Goal: Information Seeking & Learning: Learn about a topic

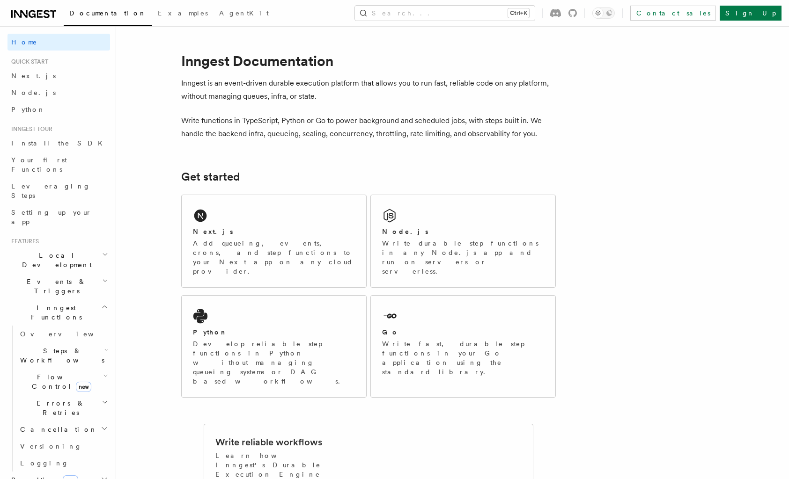
click at [520, 5] on div "Documentation Examples AgentKit Search... Ctrl+K Contact sales Sign Up" at bounding box center [394, 13] width 789 height 26
click at [516, 12] on button "Search... Ctrl+K" at bounding box center [445, 13] width 180 height 15
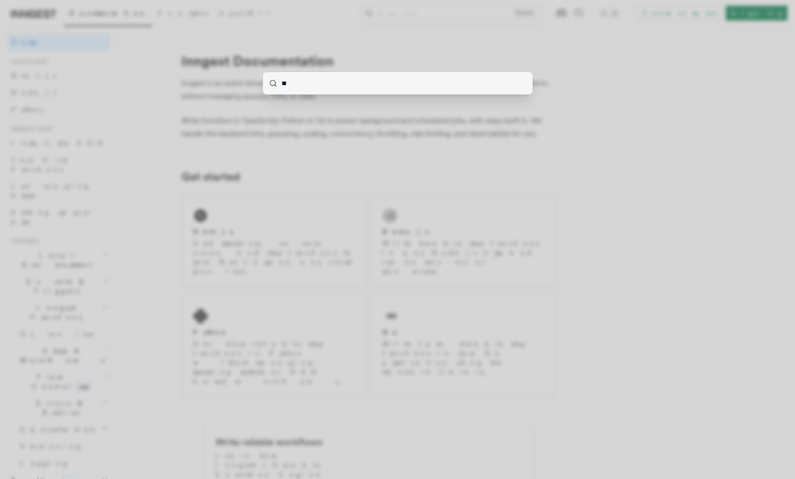
type input "***"
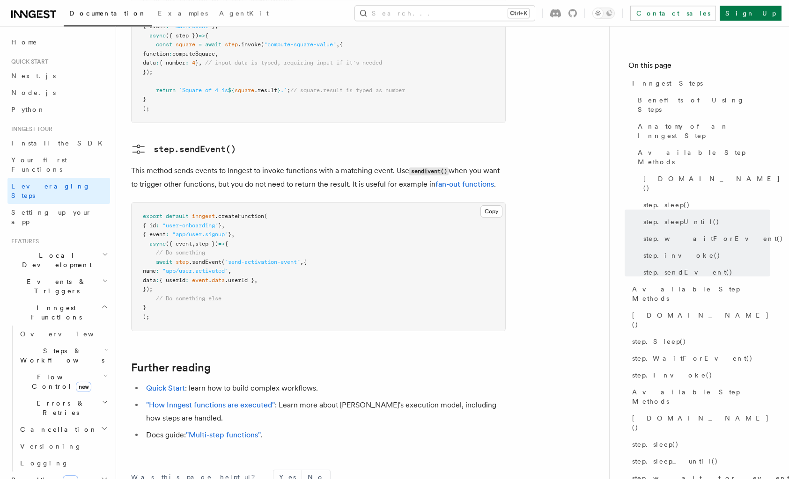
scroll to position [1910, 0]
click at [76, 382] on span "new" at bounding box center [83, 387] width 15 height 10
click at [64, 395] on link "Overview" at bounding box center [67, 403] width 85 height 17
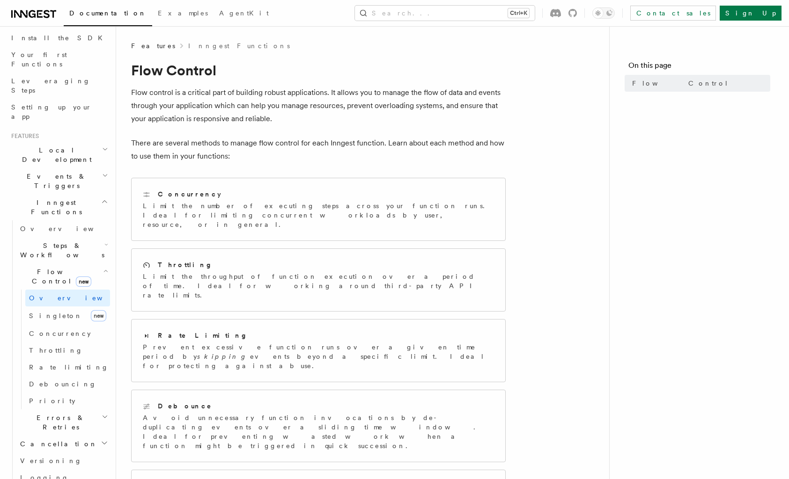
scroll to position [107, 0]
click at [75, 408] on h2 "Errors & Retries" at bounding box center [63, 421] width 94 height 26
click at [64, 451] on link "Retries" at bounding box center [67, 459] width 85 height 17
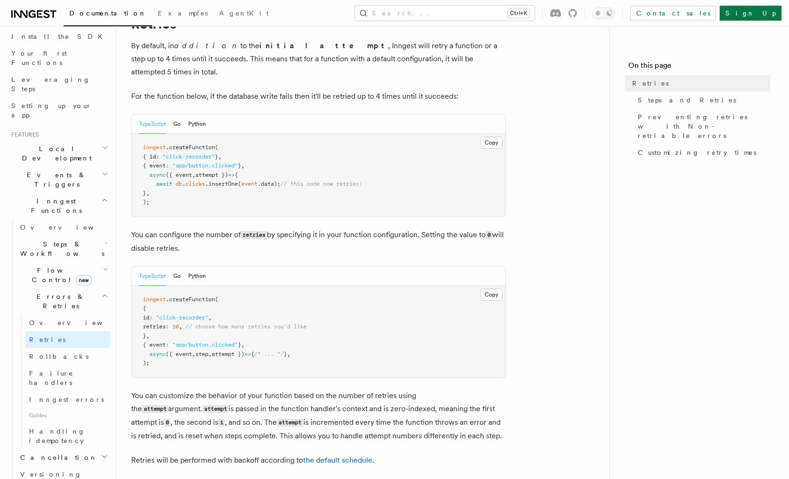
scroll to position [48, 0]
click at [232, 336] on pre "inngest .createFunction ( { id : "click-recorder" , retries : 10 , // choose ho…" at bounding box center [319, 331] width 374 height 92
click at [244, 350] on span "attempt })" at bounding box center [228, 353] width 33 height 7
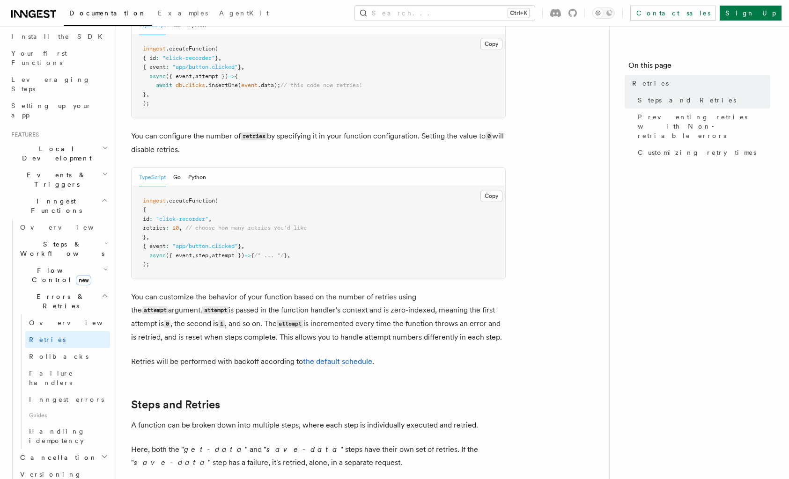
scroll to position [143, 0]
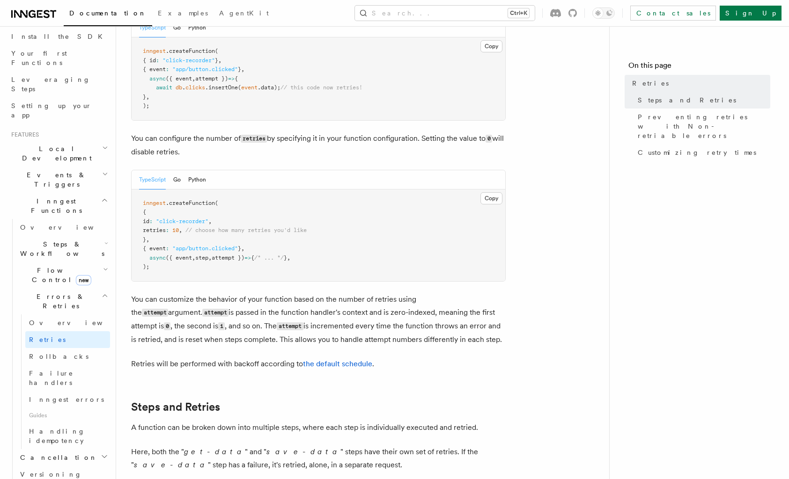
click at [289, 261] on pre "inngest .createFunction ( { id : "click-recorder" , retries : 10 , // choose ho…" at bounding box center [319, 236] width 374 height 92
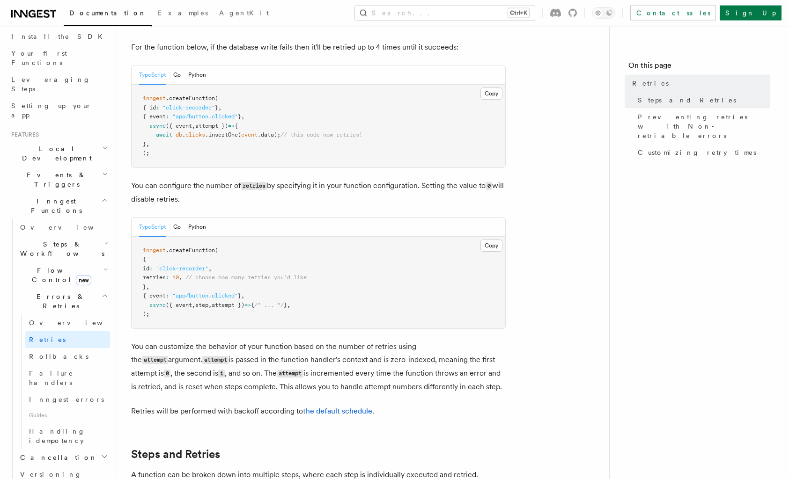
scroll to position [96, 0]
click at [233, 302] on span "attempt })" at bounding box center [228, 305] width 33 height 7
click at [265, 287] on pre "inngest .createFunction ( { id : "click-recorder" , retries : 10 , // choose ho…" at bounding box center [319, 283] width 374 height 92
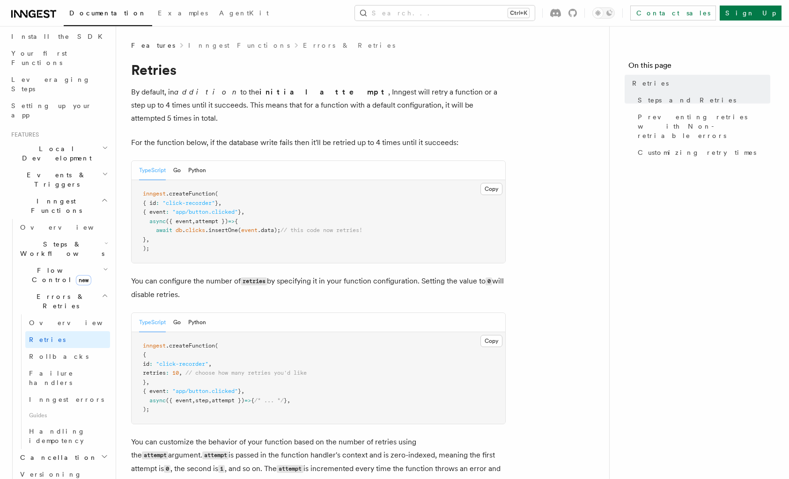
scroll to position [0, 0]
click at [223, 111] on p "By default, in addition to the initial attempt , Inngest will retry a function …" at bounding box center [318, 105] width 375 height 39
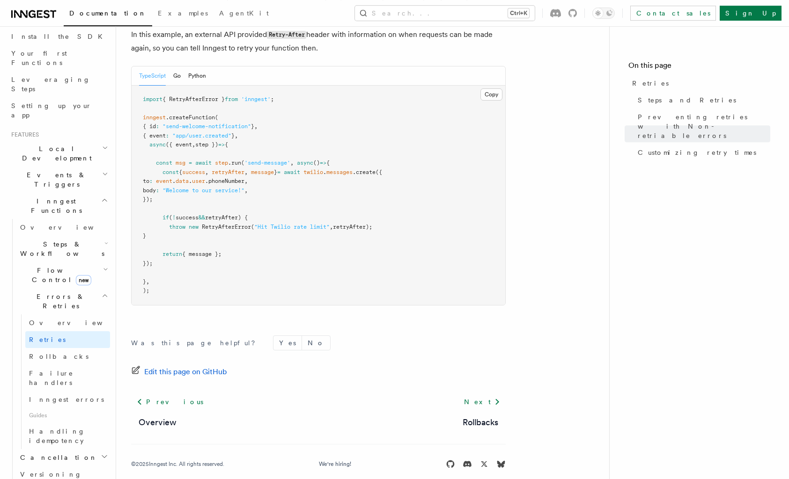
scroll to position [1298, 0]
click at [73, 428] on span "Handling idempotency" at bounding box center [57, 436] width 56 height 17
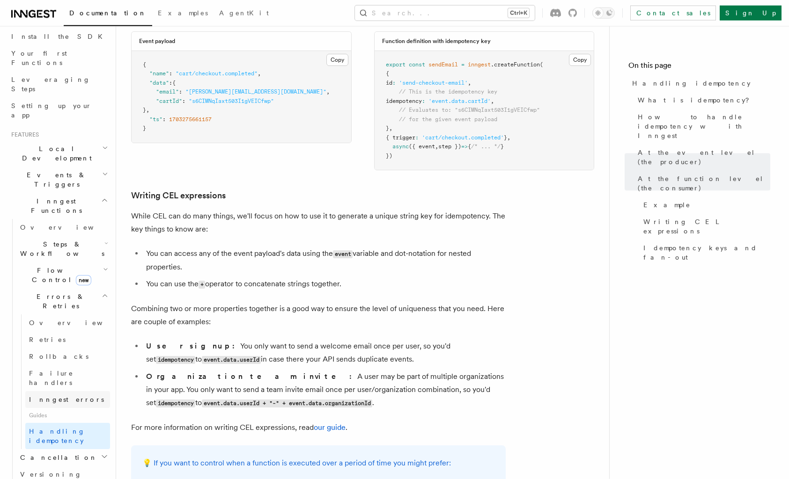
scroll to position [1337, 0]
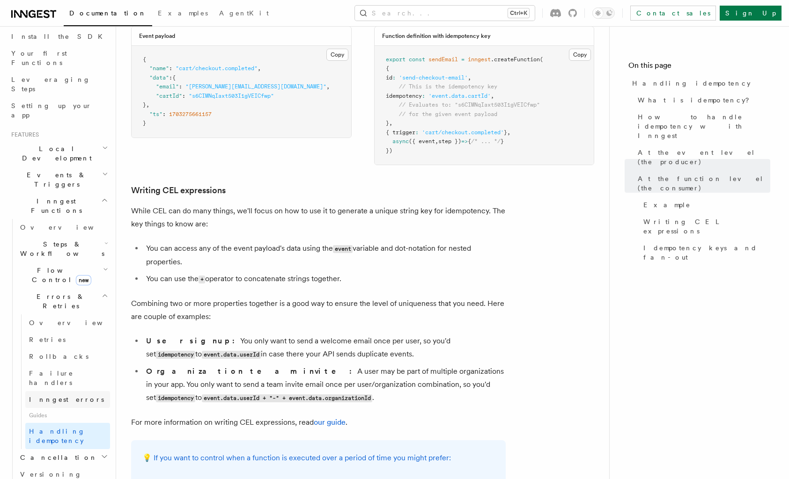
click at [52, 396] on span "Inngest errors" at bounding box center [66, 399] width 75 height 7
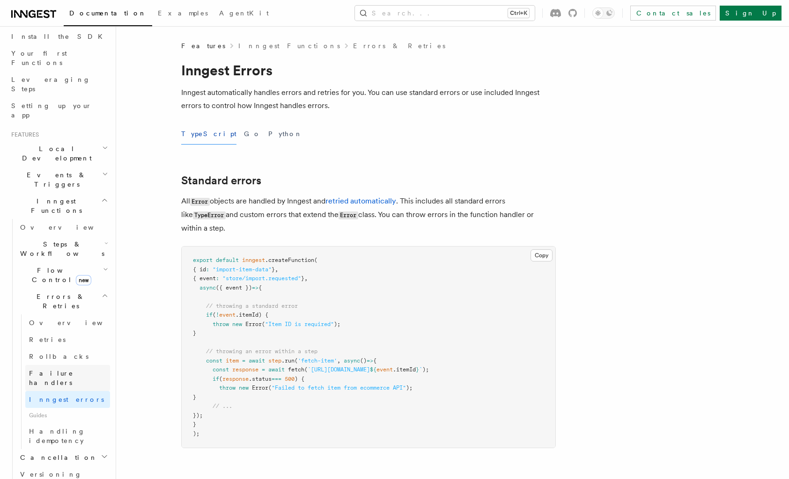
click at [59, 370] on span "Failure handlers" at bounding box center [51, 378] width 44 height 17
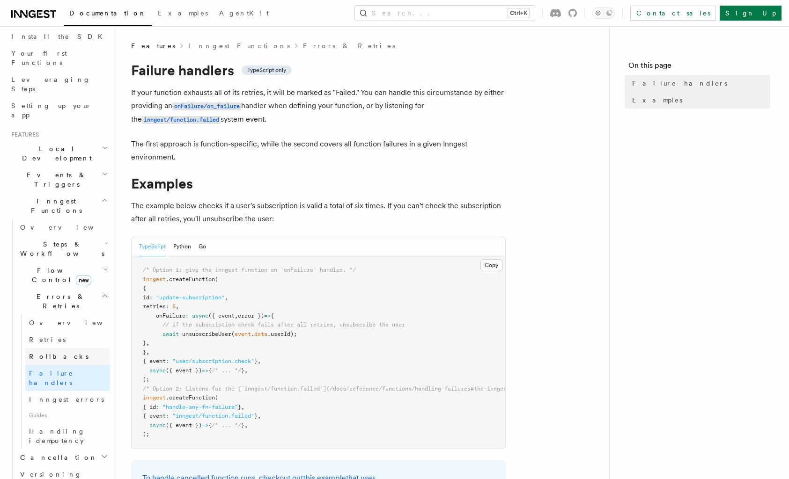
click at [55, 353] on span "Rollbacks" at bounding box center [58, 356] width 59 height 7
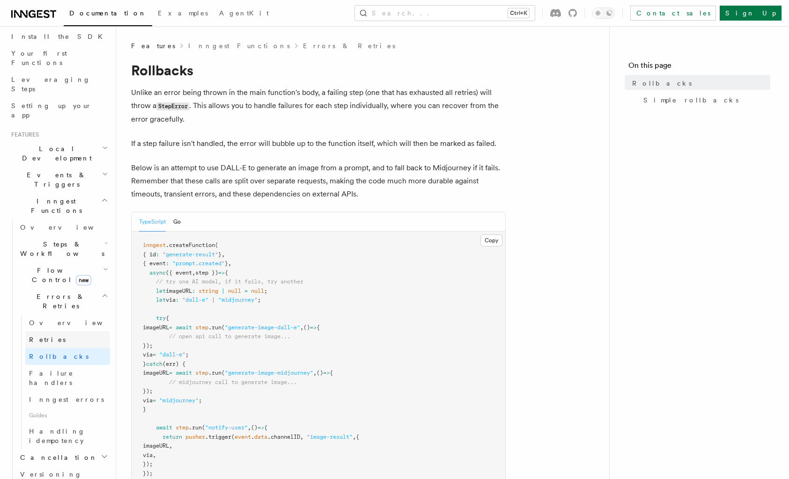
click at [70, 332] on link "Retries" at bounding box center [67, 340] width 85 height 17
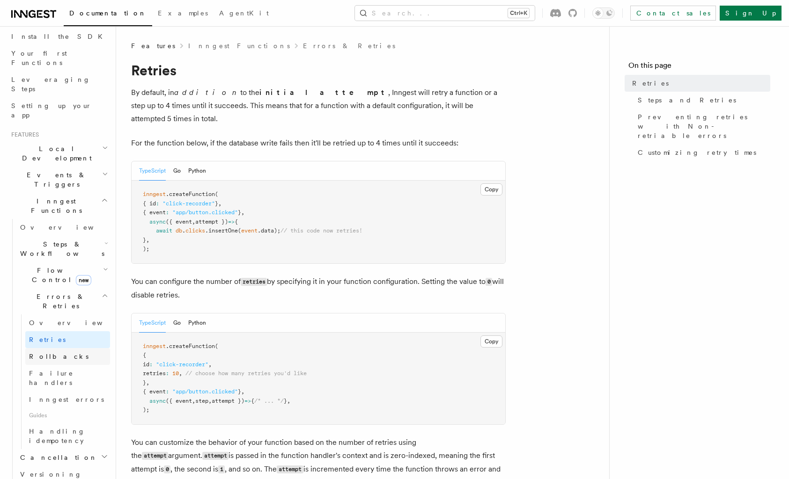
click at [56, 353] on span "Rollbacks" at bounding box center [58, 356] width 59 height 7
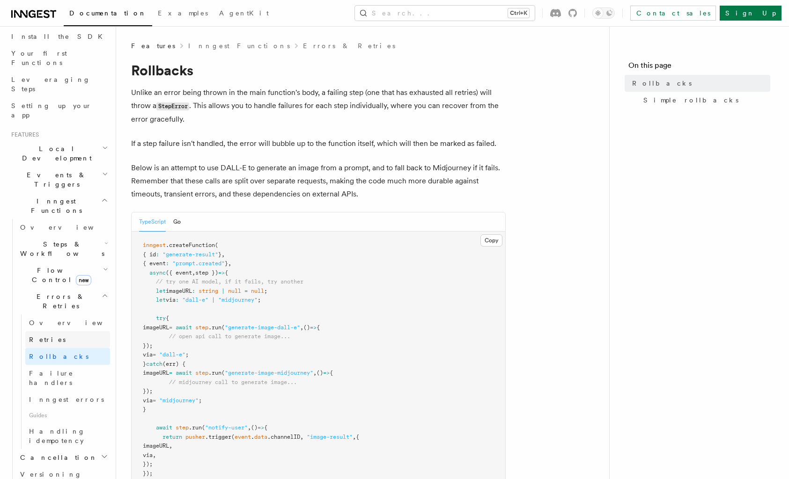
click at [66, 332] on link "Retries" at bounding box center [67, 340] width 85 height 17
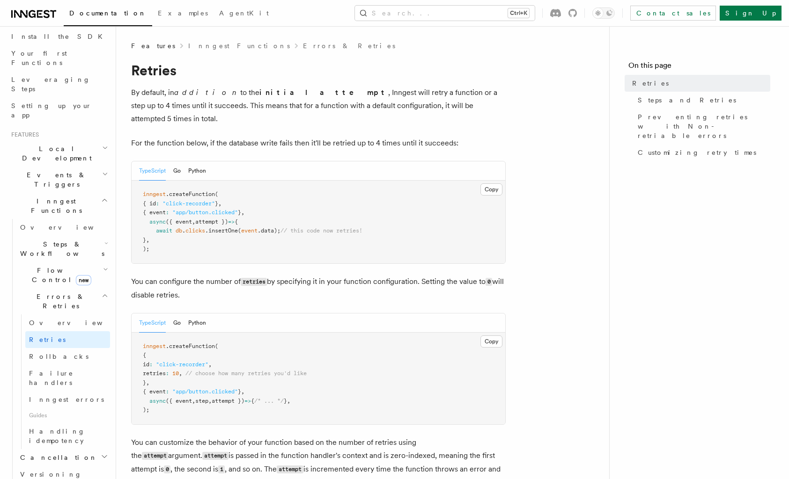
click at [273, 235] on pre "inngest .createFunction ( { id : "click-recorder" } , { event : "app/button.cli…" at bounding box center [319, 222] width 374 height 83
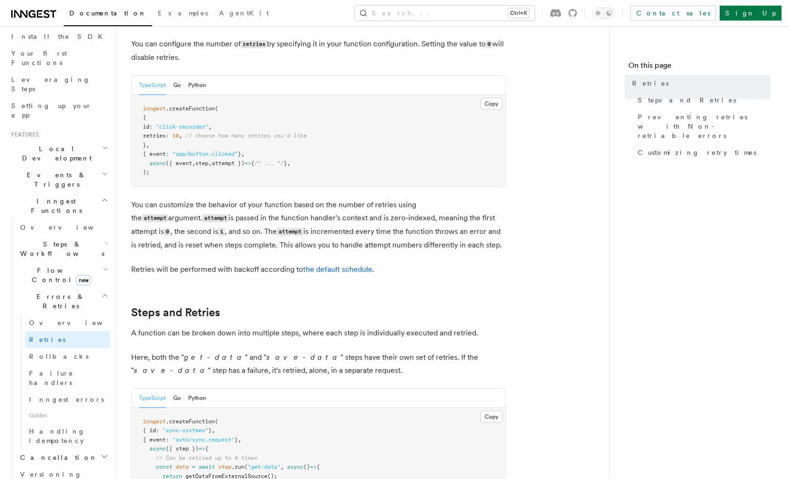
scroll to position [239, 0]
click at [374, 213] on p "You can customize the behavior of your function based on the number of retries …" at bounding box center [318, 224] width 375 height 53
click at [347, 217] on p "You can customize the behavior of your function based on the number of retries …" at bounding box center [318, 224] width 375 height 53
click at [317, 224] on p "You can customize the behavior of your function based on the number of retries …" at bounding box center [318, 224] width 375 height 53
click at [330, 222] on p "You can customize the behavior of your function based on the number of retries …" at bounding box center [318, 224] width 375 height 53
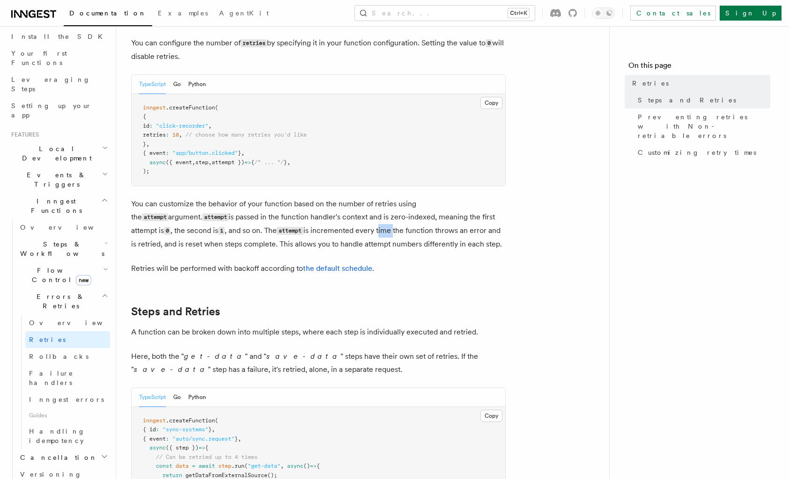
click at [330, 222] on p "You can customize the behavior of your function based on the number of retries …" at bounding box center [318, 224] width 375 height 53
click at [325, 221] on p "You can customize the behavior of your function based on the number of retries …" at bounding box center [318, 224] width 375 height 53
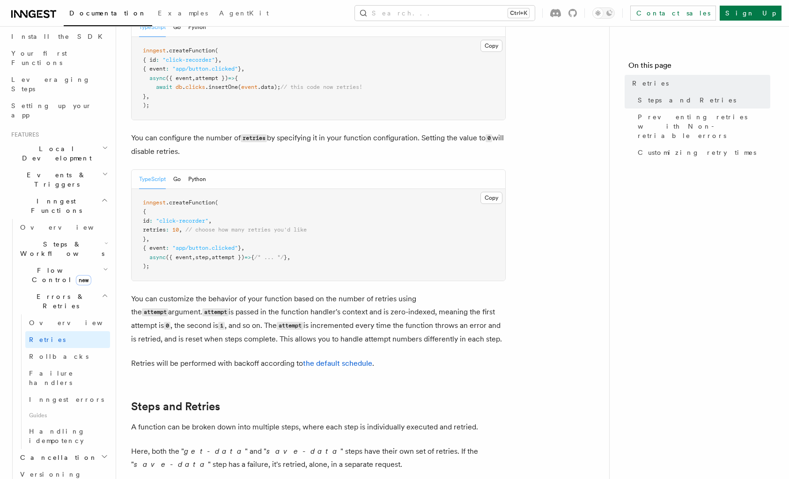
scroll to position [143, 0]
click at [227, 245] on span ""app/button.clicked"" at bounding box center [205, 248] width 66 height 7
click at [244, 255] on span "attempt })" at bounding box center [228, 258] width 33 height 7
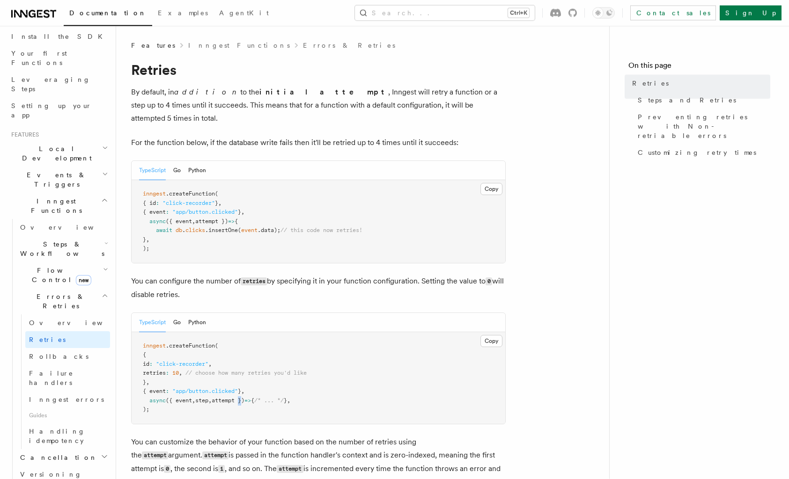
scroll to position [0, 0]
click at [284, 275] on p "You can configure the number of retries by specifying it in your function confi…" at bounding box center [318, 288] width 375 height 27
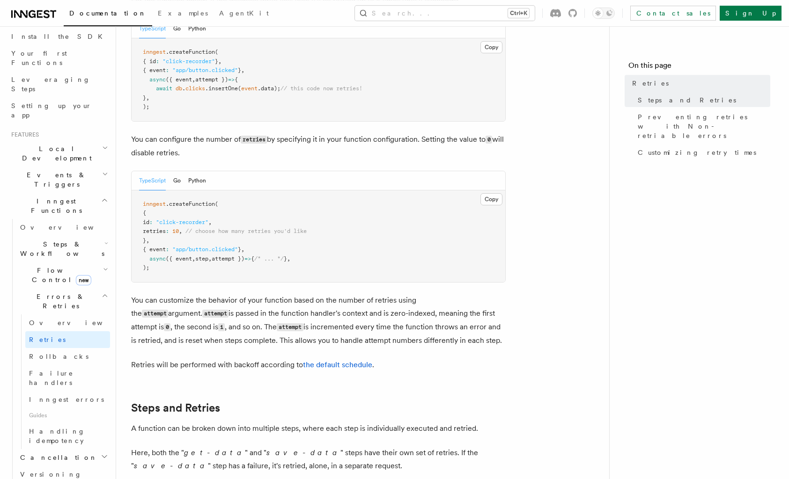
scroll to position [143, 0]
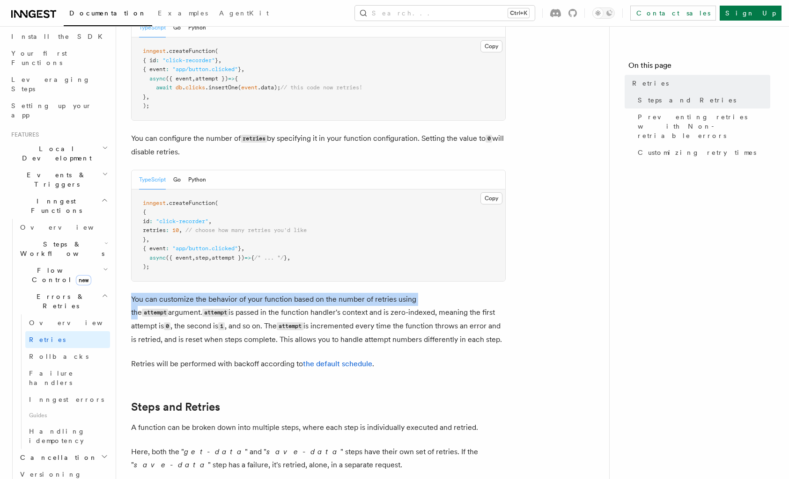
drag, startPoint x: 133, startPoint y: 285, endPoint x: 424, endPoint y: 283, distance: 290.8
click at [424, 293] on p "You can customize the behavior of your function based on the number of retries …" at bounding box center [318, 319] width 375 height 53
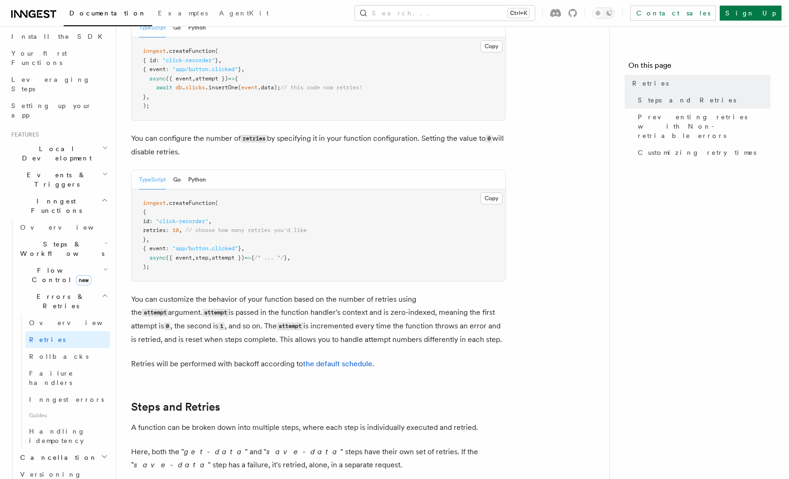
click at [486, 327] on p "You can customize the behavior of your function based on the number of retries …" at bounding box center [318, 319] width 375 height 53
click at [467, 329] on p "You can customize the behavior of your function based on the number of retries …" at bounding box center [318, 319] width 375 height 53
click at [225, 314] on p "You can customize the behavior of your function based on the number of retries …" at bounding box center [318, 319] width 375 height 53
click at [332, 317] on p "You can customize the behavior of your function based on the number of retries …" at bounding box center [318, 319] width 375 height 53
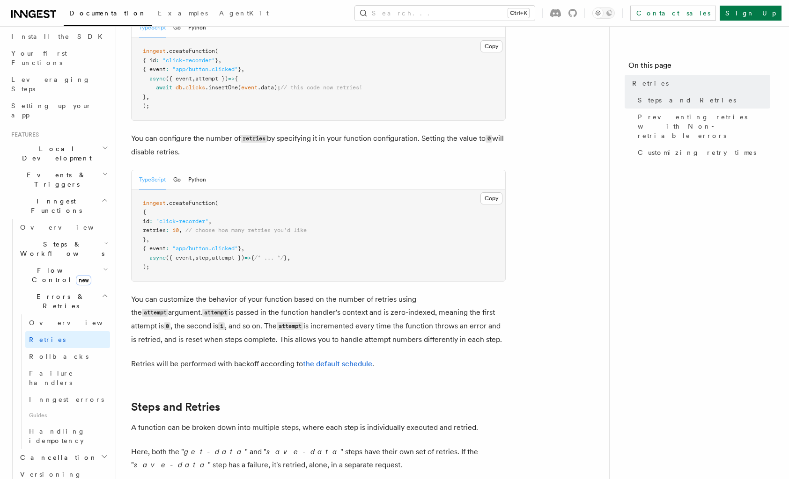
click at [330, 323] on p "You can customize the behavior of your function based on the number of retries …" at bounding box center [318, 319] width 375 height 53
click at [367, 314] on p "You can customize the behavior of your function based on the number of retries …" at bounding box center [318, 319] width 375 height 53
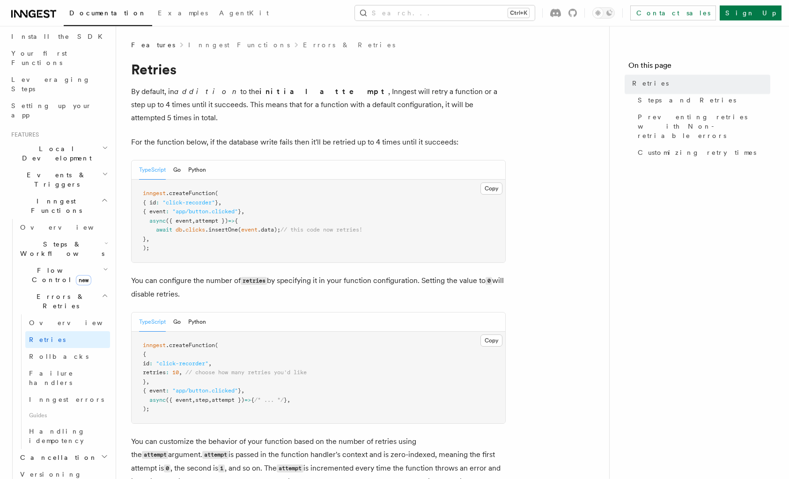
scroll to position [0, 0]
click at [629, 354] on nav "On this page Retries Steps and Retries Preventing retries with Non-retriable er…" at bounding box center [699, 252] width 180 height 453
click at [613, 366] on nav "On this page Retries Steps and Retries Preventing retries with Non-retriable er…" at bounding box center [699, 252] width 180 height 453
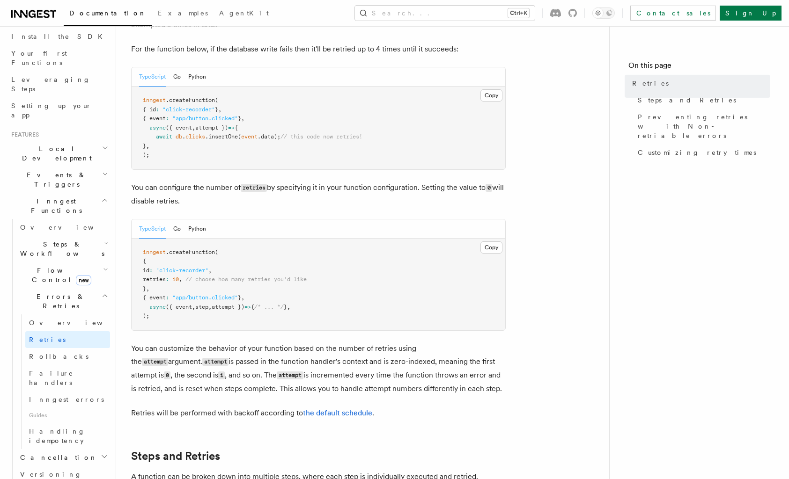
scroll to position [96, 0]
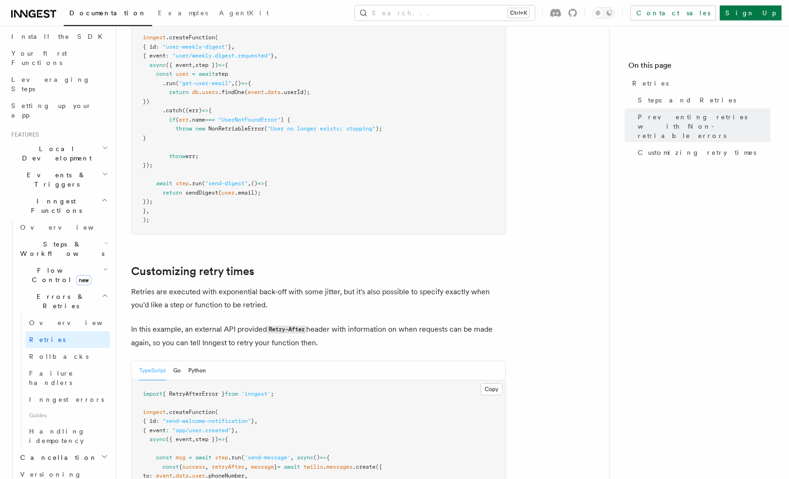
scroll to position [1003, 0]
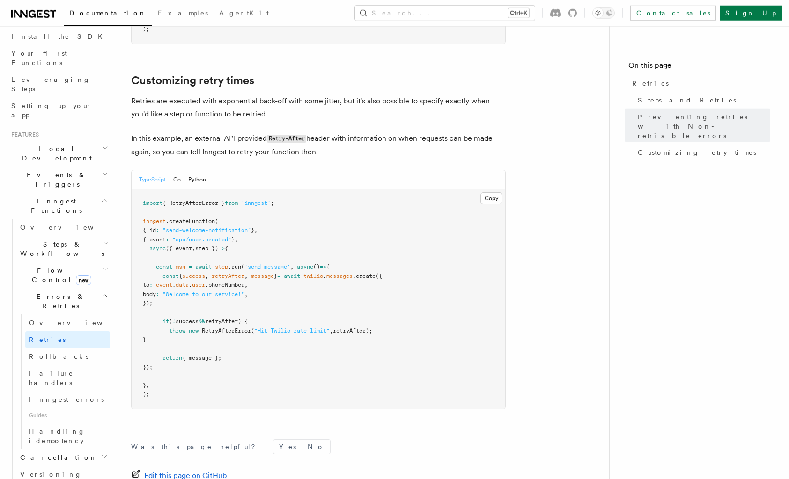
scroll to position [1194, 0]
